Goal: Find specific page/section: Find specific page/section

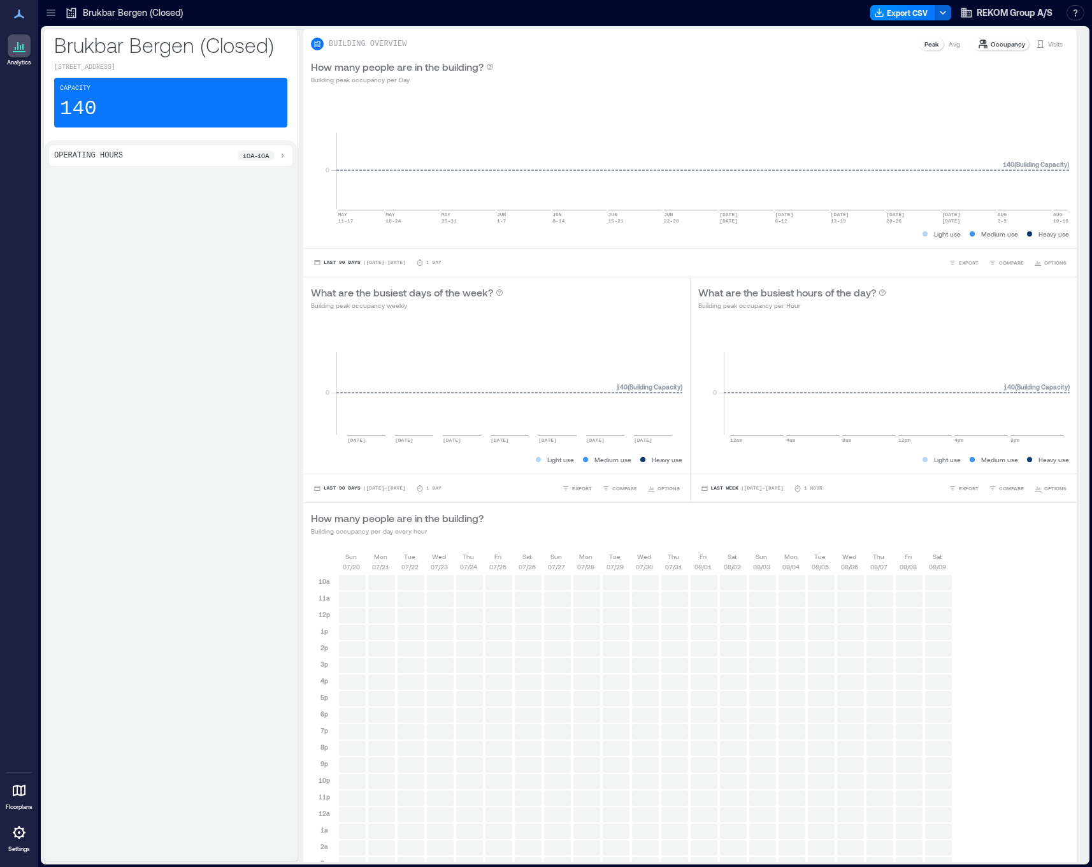
click at [16, 825] on icon at bounding box center [18, 832] width 15 height 15
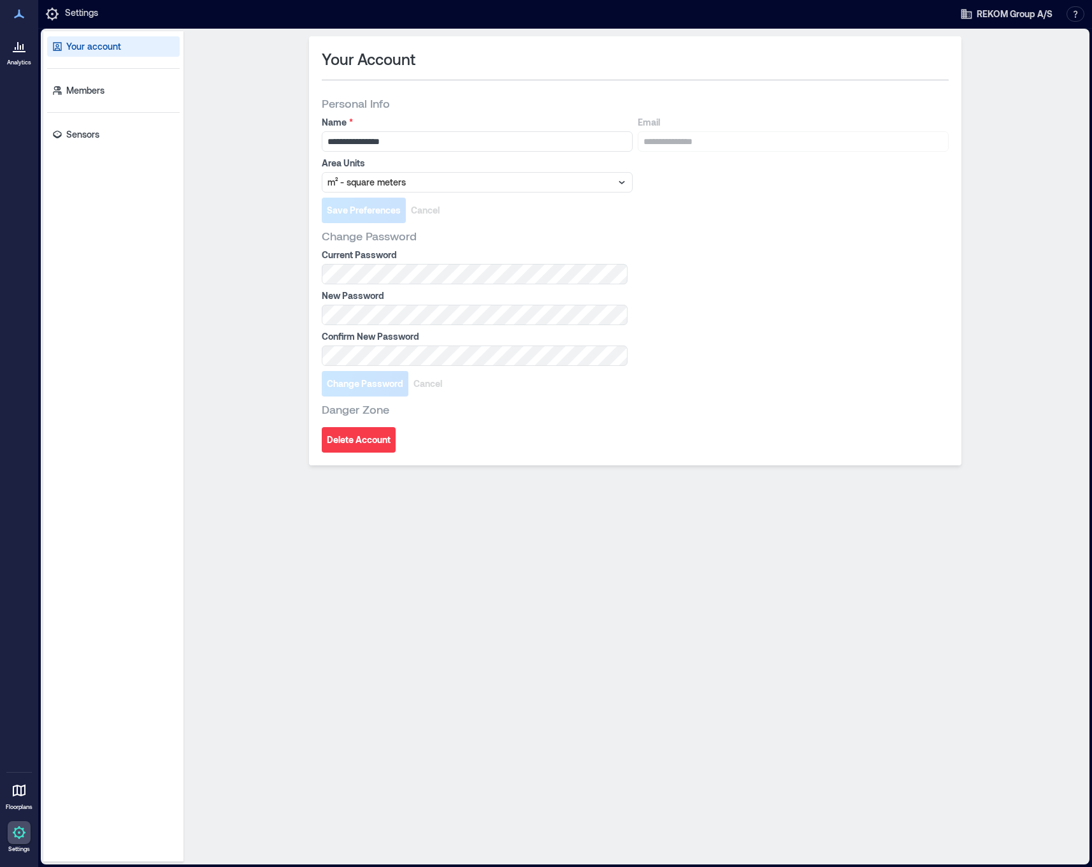
click at [92, 147] on div "Your account Members Sensors" at bounding box center [113, 446] width 140 height 830
click at [92, 143] on link "Sensors" at bounding box center [113, 134] width 133 height 20
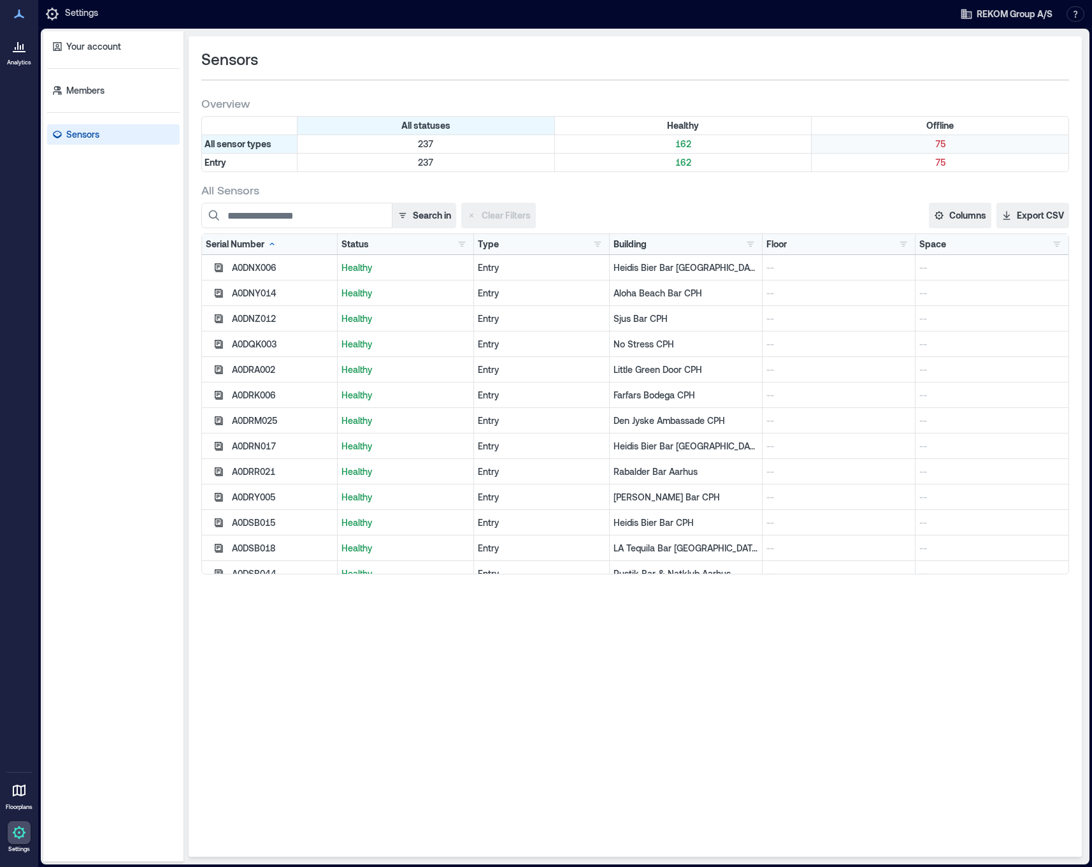
click at [911, 136] on div "75" at bounding box center [940, 144] width 257 height 18
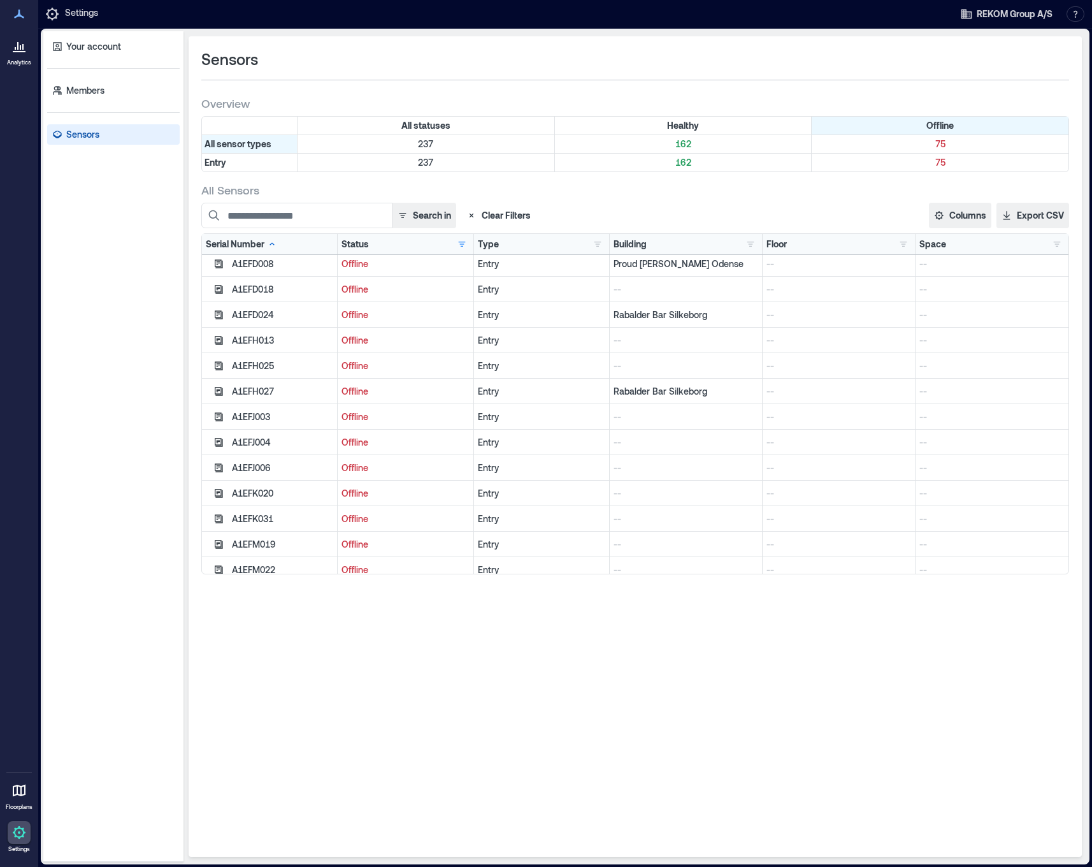
scroll to position [326, 0]
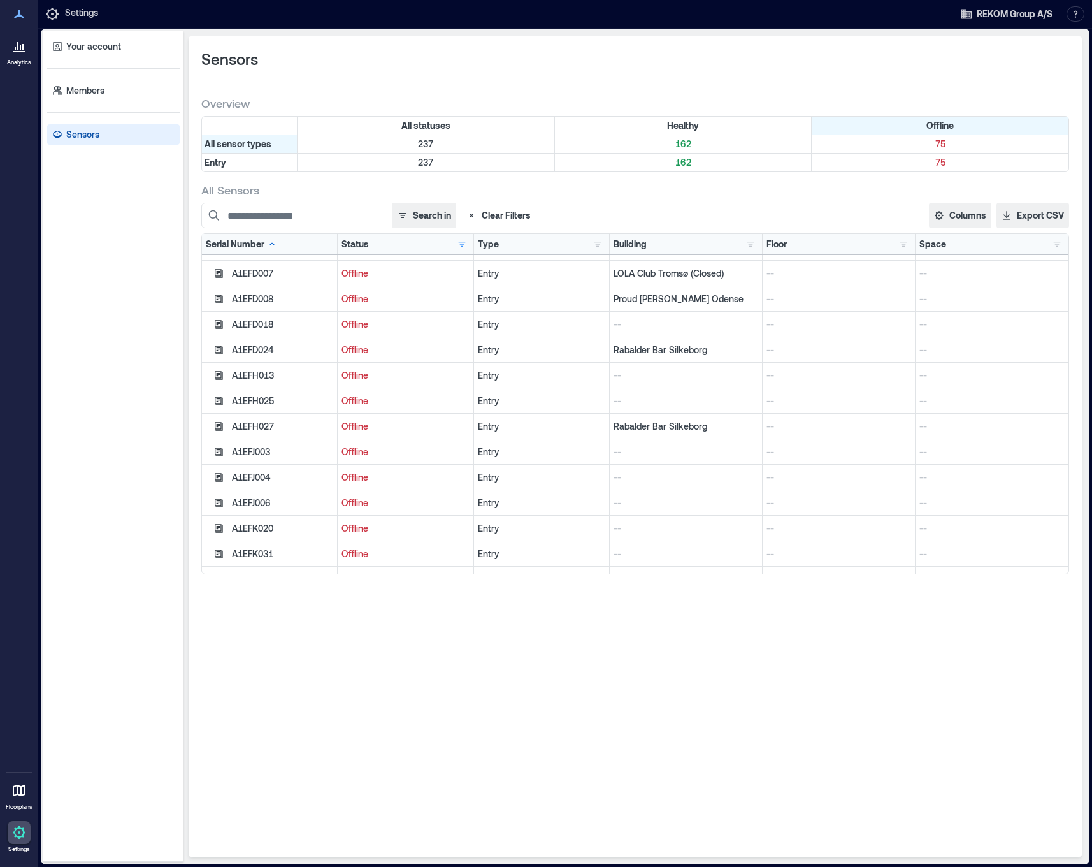
click at [690, 342] on div "Rabalder Bar Silkeborg" at bounding box center [686, 349] width 153 height 25
click at [676, 349] on p "Rabalder Bar Silkeborg" at bounding box center [686, 350] width 145 height 13
